Goal: Task Accomplishment & Management: Manage account settings

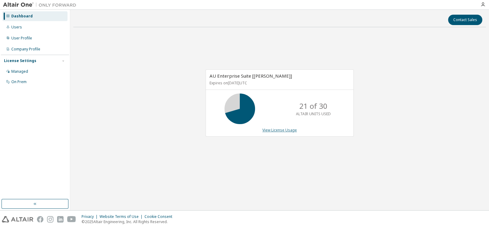
click at [285, 132] on link "View License Usage" at bounding box center [279, 129] width 34 height 5
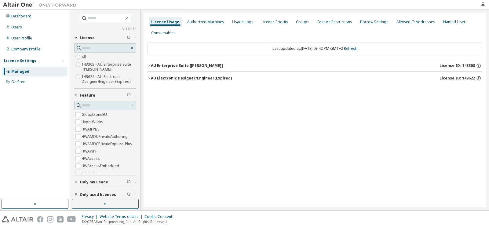
click at [150, 66] on icon "button" at bounding box center [149, 66] width 4 height 4
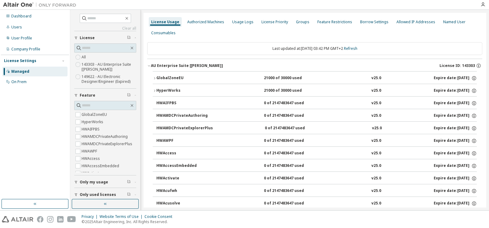
click at [267, 78] on div "21000 of 30000 used" at bounding box center [291, 77] width 55 height 5
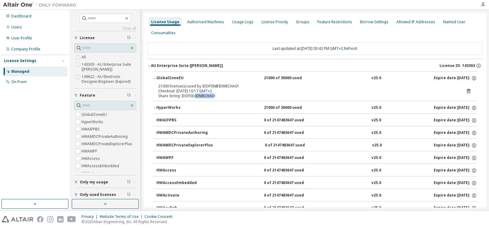
drag, startPoint x: 195, startPoint y: 95, endPoint x: 214, endPoint y: 96, distance: 19.0
click at [214, 96] on div "Share String: IDDF00:IDMECHA01" at bounding box center [307, 95] width 298 height 5
drag, startPoint x: 185, startPoint y: 96, endPoint x: 192, endPoint y: 95, distance: 7.3
click at [192, 95] on div "Share String: IDDF00:IDMECHA01" at bounding box center [307, 95] width 298 height 5
click at [154, 108] on icon "button" at bounding box center [154, 108] width 1 height 2
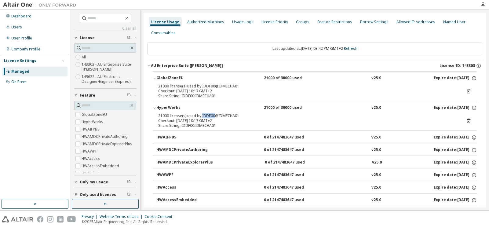
drag, startPoint x: 200, startPoint y: 115, endPoint x: 212, endPoint y: 115, distance: 12.2
click at [212, 115] on div "21000 license(s) used by IDDF00@IDMECHA01" at bounding box center [307, 115] width 298 height 5
click at [17, 40] on div "User Profile" at bounding box center [21, 38] width 21 height 5
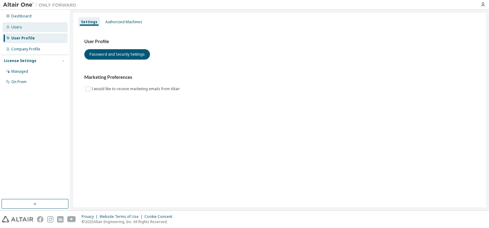
click at [13, 24] on div "Users" at bounding box center [34, 27] width 65 height 10
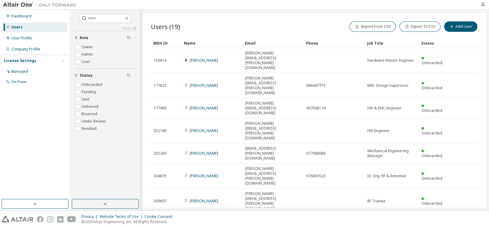
type input "*"
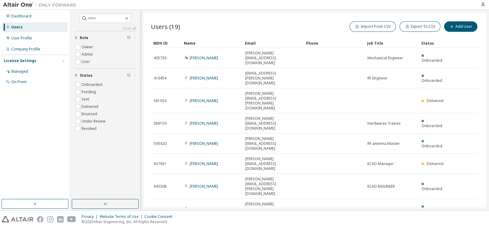
click at [14, 6] on img at bounding box center [41, 5] width 76 height 6
click at [17, 16] on div "Dashboard" at bounding box center [21, 16] width 20 height 5
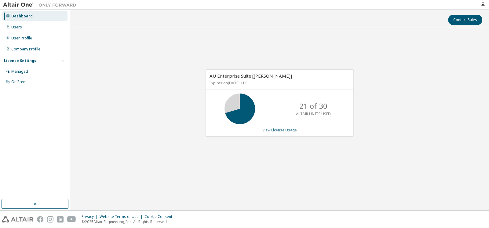
click at [272, 131] on link "View License Usage" at bounding box center [279, 129] width 34 height 5
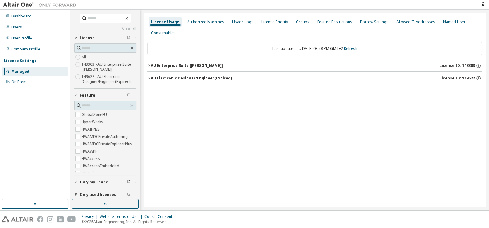
click at [149, 65] on icon "button" at bounding box center [149, 66] width 4 height 4
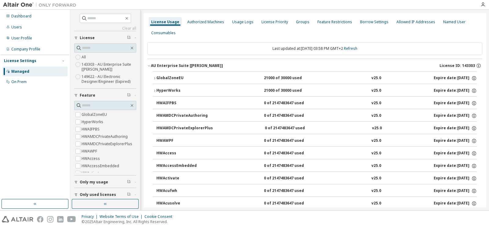
click at [288, 76] on div "21000 of 30000 used" at bounding box center [291, 77] width 55 height 5
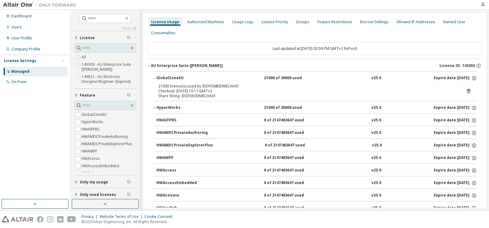
click at [466, 91] on icon at bounding box center [468, 90] width 5 height 5
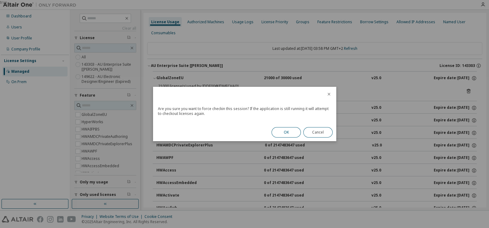
click at [288, 133] on button "OK" at bounding box center [285, 132] width 29 height 10
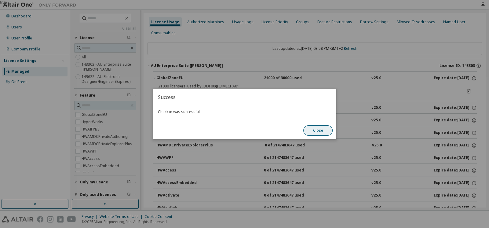
click at [317, 132] on button "Close" at bounding box center [317, 130] width 29 height 10
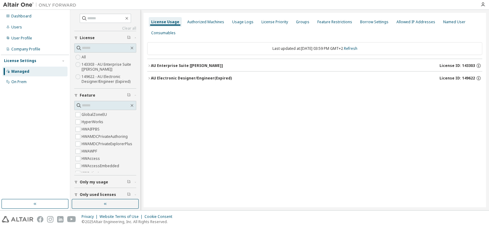
click at [149, 66] on icon "button" at bounding box center [149, 66] width 4 height 4
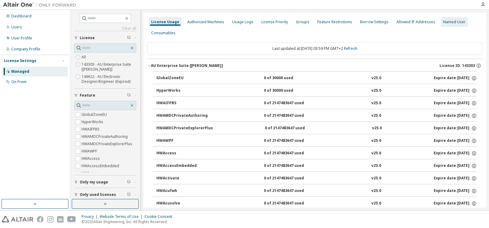
click at [449, 20] on div "Named User" at bounding box center [454, 22] width 22 height 5
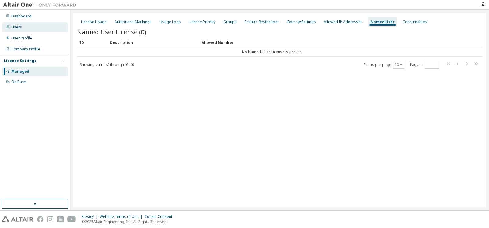
click at [18, 27] on div "Users" at bounding box center [16, 27] width 11 height 5
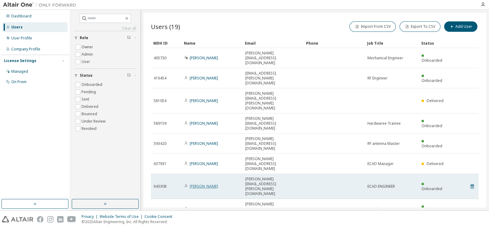
click at [200, 183] on link "Victor Muñoz" at bounding box center [204, 185] width 28 height 5
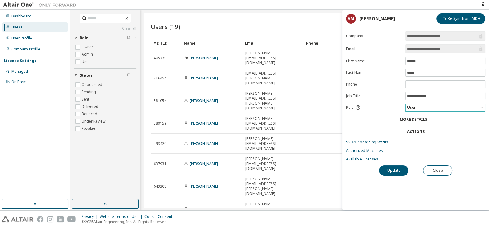
click at [426, 107] on div "User" at bounding box center [444, 107] width 79 height 7
click at [216, 193] on div "Users (19) Import From CSV Export To CSV Add User Clear Load Save Save As Field…" at bounding box center [314, 110] width 342 height 194
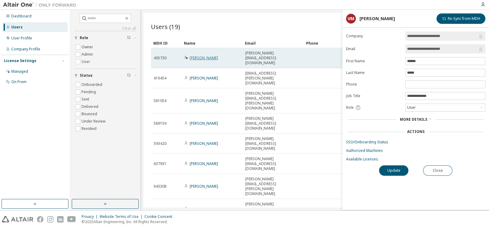
click at [206, 55] on link "Davide Furlani" at bounding box center [204, 57] width 28 height 5
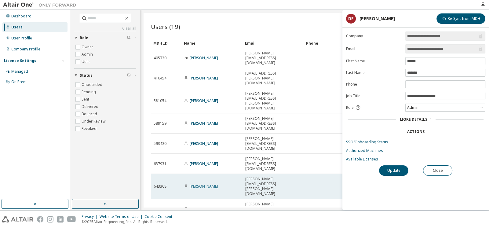
click at [198, 183] on link "Victor Muñoz" at bounding box center [204, 185] width 28 height 5
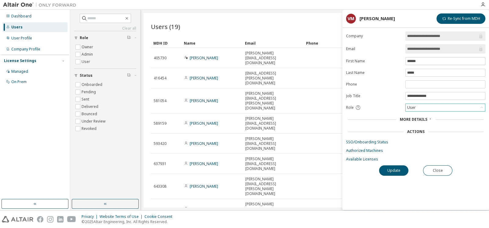
click at [426, 107] on div "User" at bounding box center [444, 107] width 79 height 7
click at [415, 116] on li "Admin" at bounding box center [445, 115] width 78 height 8
click at [389, 171] on button "Update" at bounding box center [393, 170] width 29 height 10
click at [435, 170] on button "Close" at bounding box center [437, 170] width 29 height 10
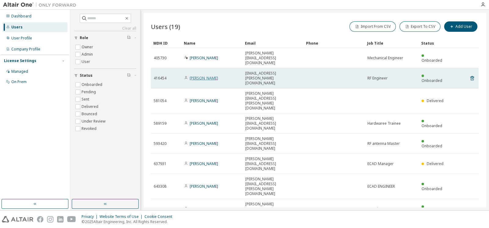
click at [199, 75] on link "Jose Javier Vicente" at bounding box center [204, 77] width 28 height 5
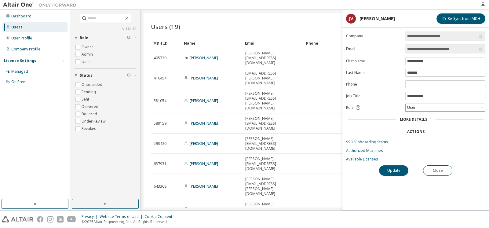
click at [421, 107] on div "User" at bounding box center [444, 107] width 79 height 7
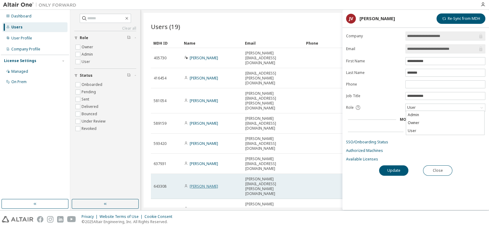
click at [206, 183] on link "Victor Muñoz" at bounding box center [204, 185] width 28 height 5
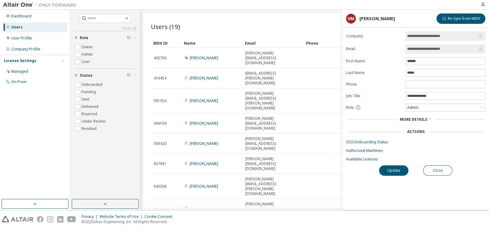
click at [420, 118] on span "More Details" at bounding box center [413, 119] width 27 height 5
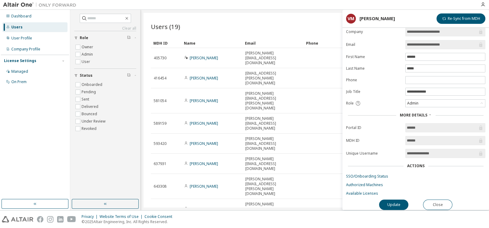
scroll to position [6, 0]
click at [415, 100] on div "Admin" at bounding box center [412, 103] width 13 height 7
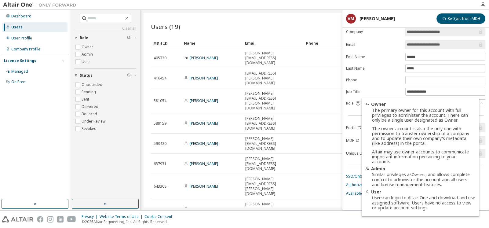
click at [357, 101] on icon at bounding box center [357, 102] width 5 height 5
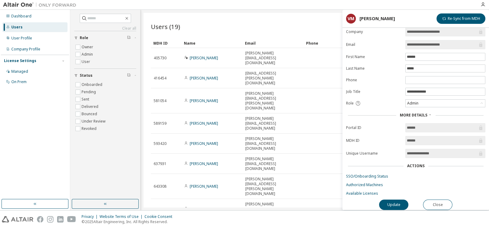
click at [318, 186] on div "Users (19) Import From CSV Export To CSV Add User Clear Load Save Save As Field…" at bounding box center [314, 110] width 342 height 194
type input "*"
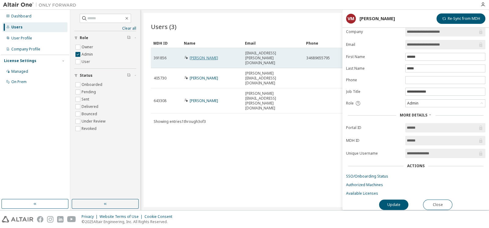
click at [201, 55] on link "Miquel Villarta Martinez" at bounding box center [204, 57] width 28 height 5
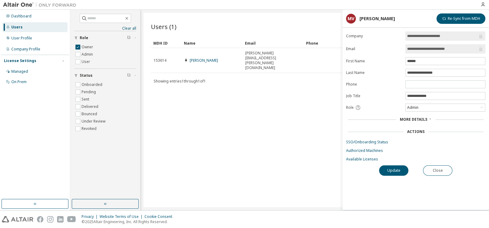
click at [261, 75] on div "Users (1) Import From CSV Export To CSV Add User Clear Load Save Save As Field …" at bounding box center [314, 110] width 342 height 194
click at [314, 81] on div "Users (1) Import From CSV Export To CSV Add User Clear Load Save Save As Field …" at bounding box center [314, 110] width 342 height 194
click at [444, 168] on button "Close" at bounding box center [437, 170] width 29 height 10
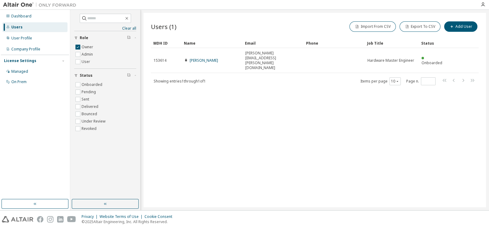
click at [333, 130] on div "Users (1) Import From CSV Export To CSV Add User Clear Load Save Save As Field …" at bounding box center [314, 110] width 342 height 194
